Goal: Information Seeking & Learning: Learn about a topic

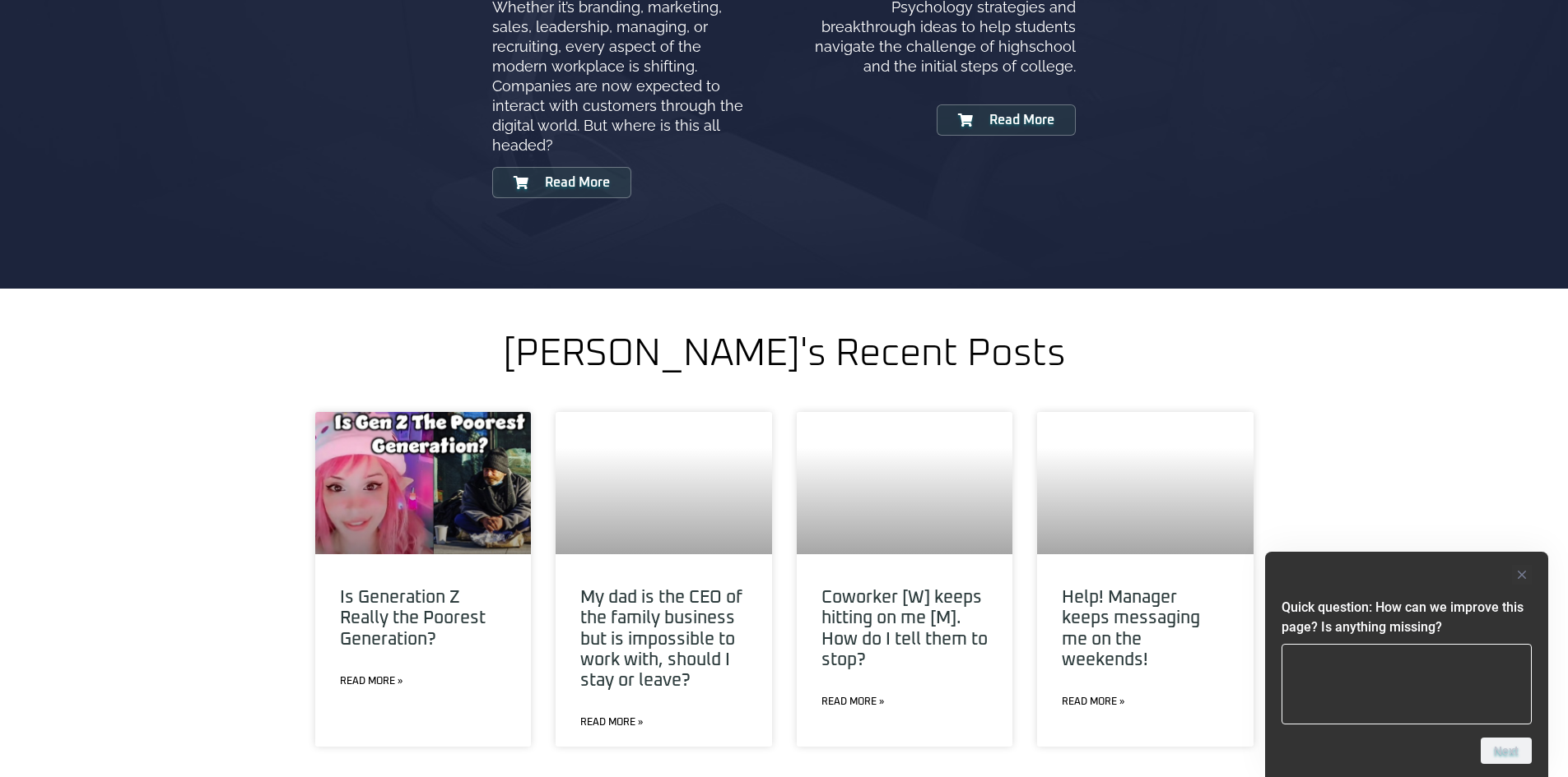
scroll to position [5594, 0]
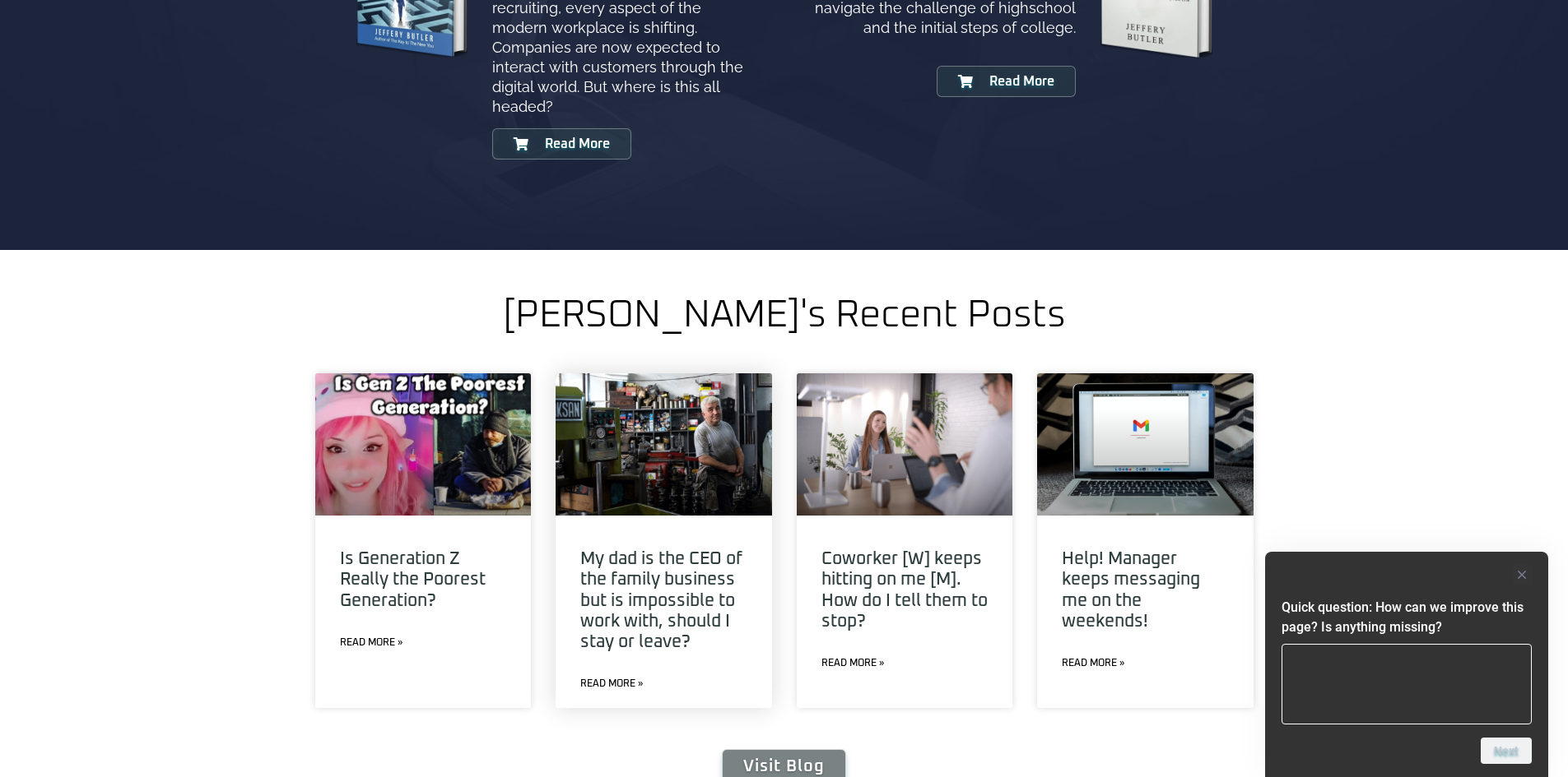
click at [610, 677] on link "Read More »" at bounding box center [612, 684] width 63 height 15
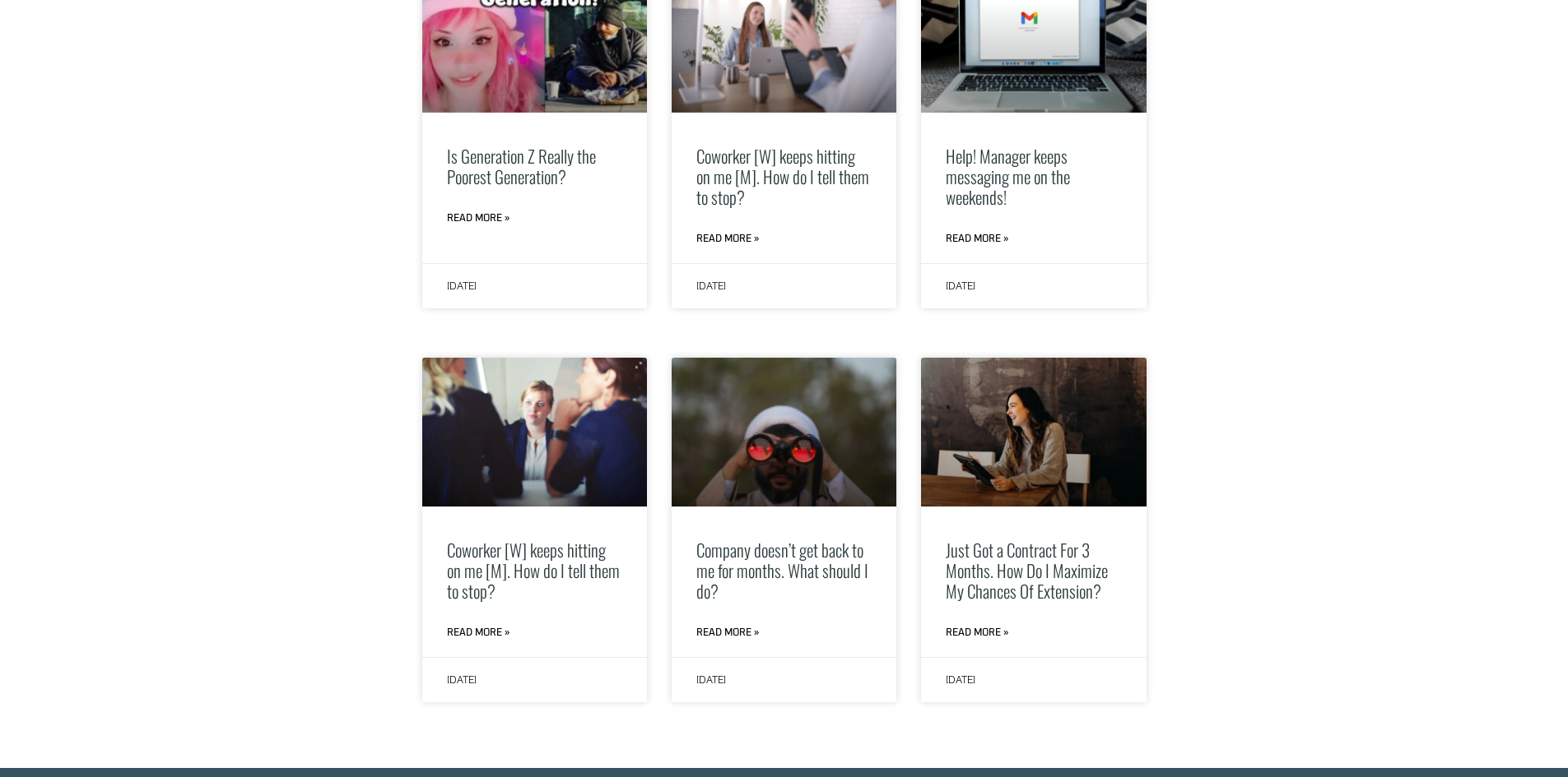
scroll to position [1892, 0]
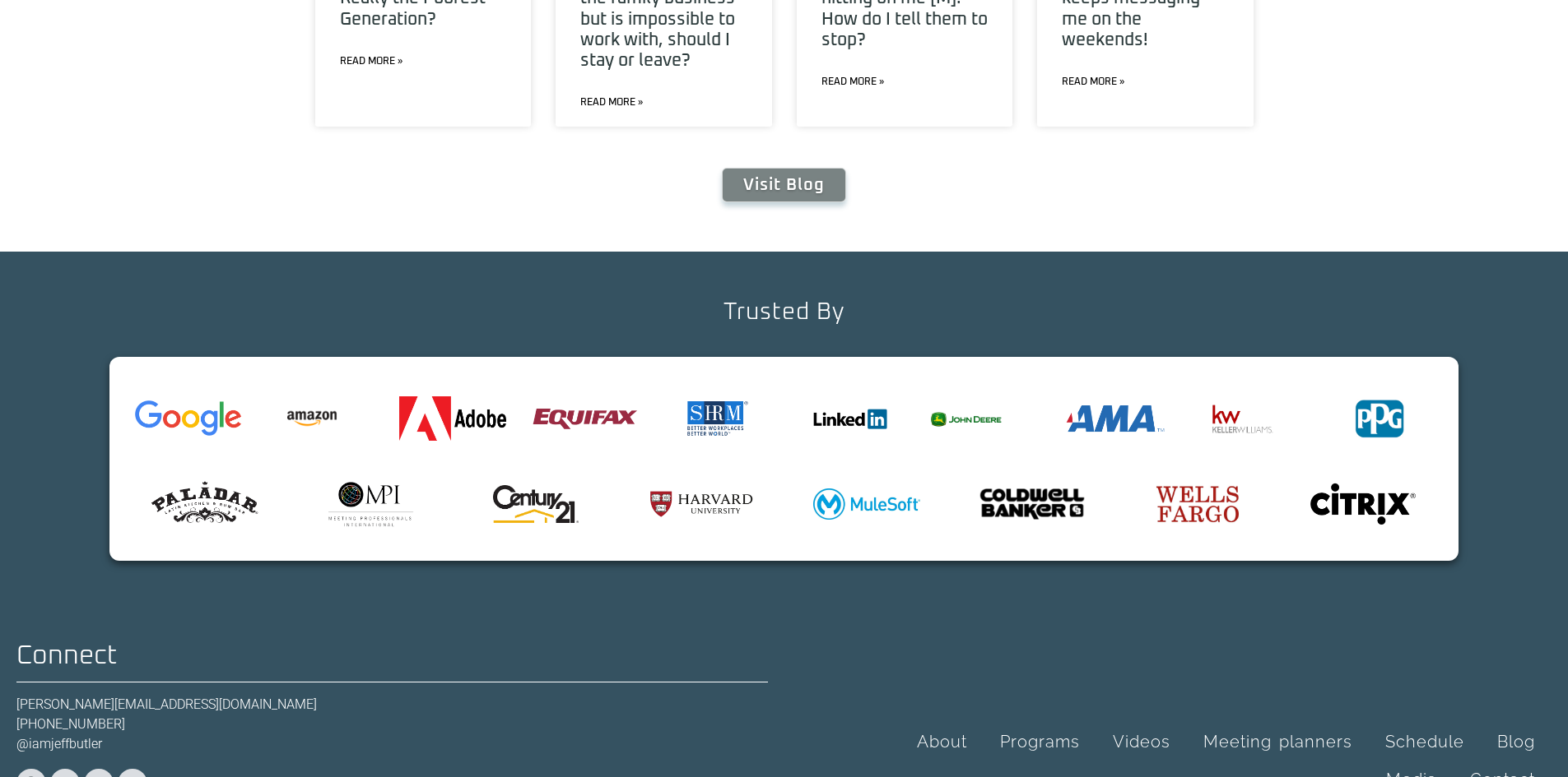
scroll to position [6177, 0]
